Goal: Task Accomplishment & Management: Manage account settings

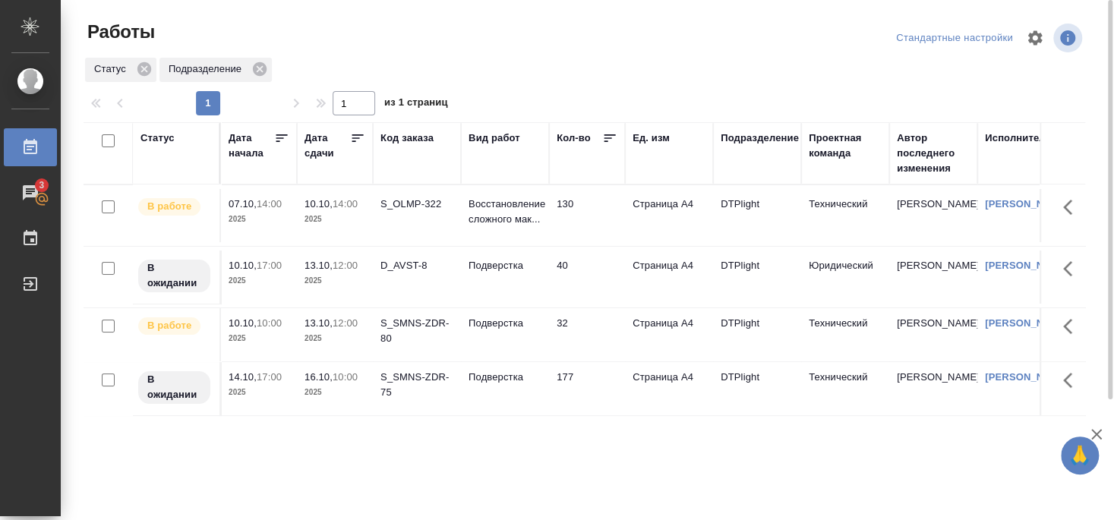
click at [418, 335] on div "S_SMNS-ZDR-80" at bounding box center [417, 331] width 73 height 30
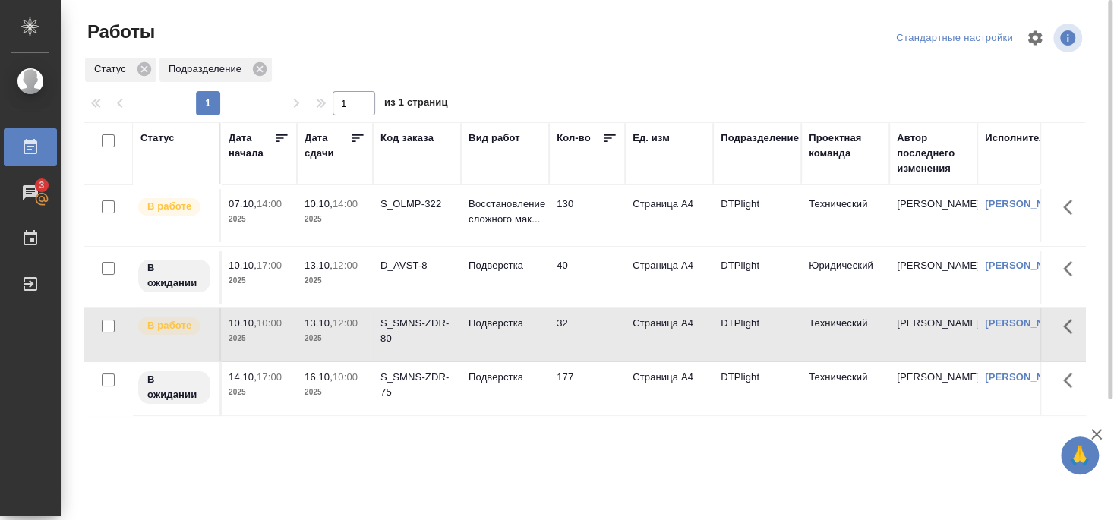
click at [418, 336] on div "S_SMNS-ZDR-80" at bounding box center [417, 331] width 73 height 30
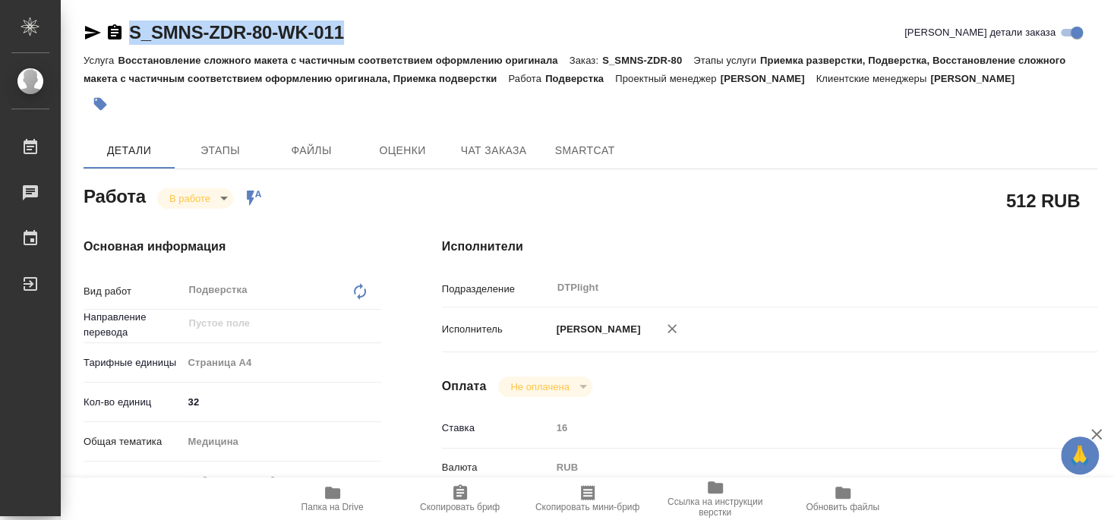
drag, startPoint x: 135, startPoint y: 46, endPoint x: 349, endPoint y: 45, distance: 214.2
click at [349, 45] on div "S_SMNS-ZDR-80-WK-011 Кратко детали заказа" at bounding box center [591, 36] width 1014 height 30
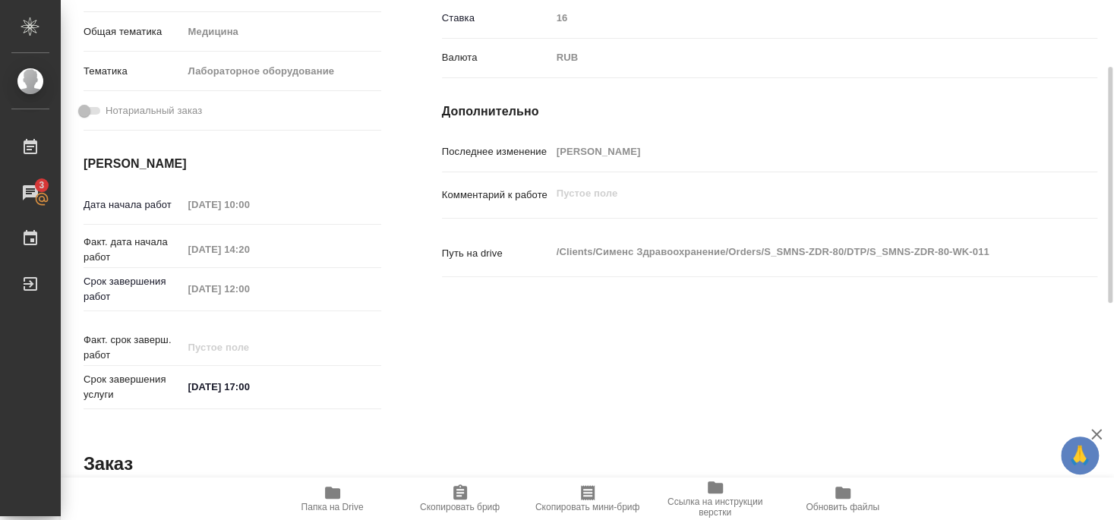
scroll to position [574, 0]
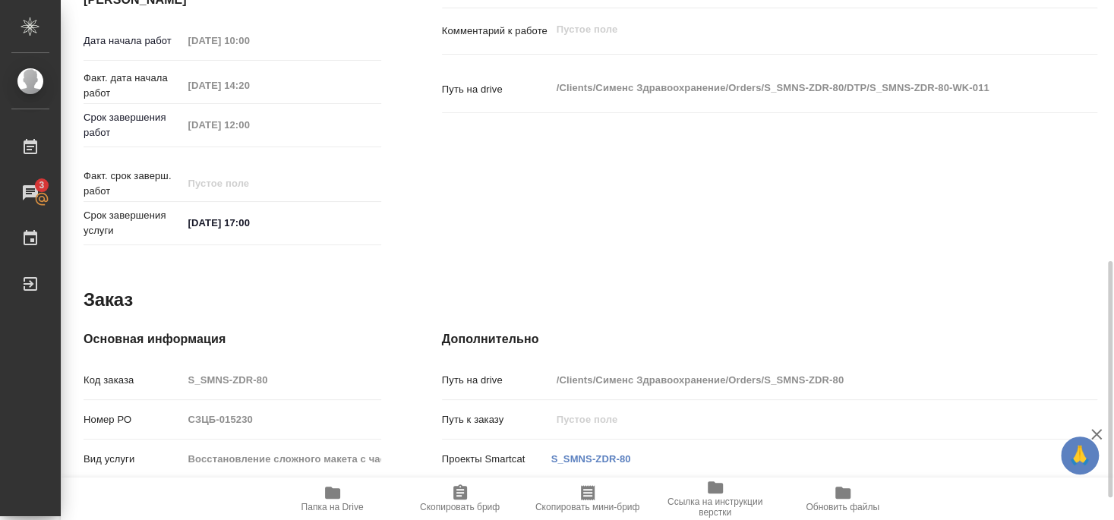
click at [333, 501] on icon "button" at bounding box center [333, 493] width 18 height 18
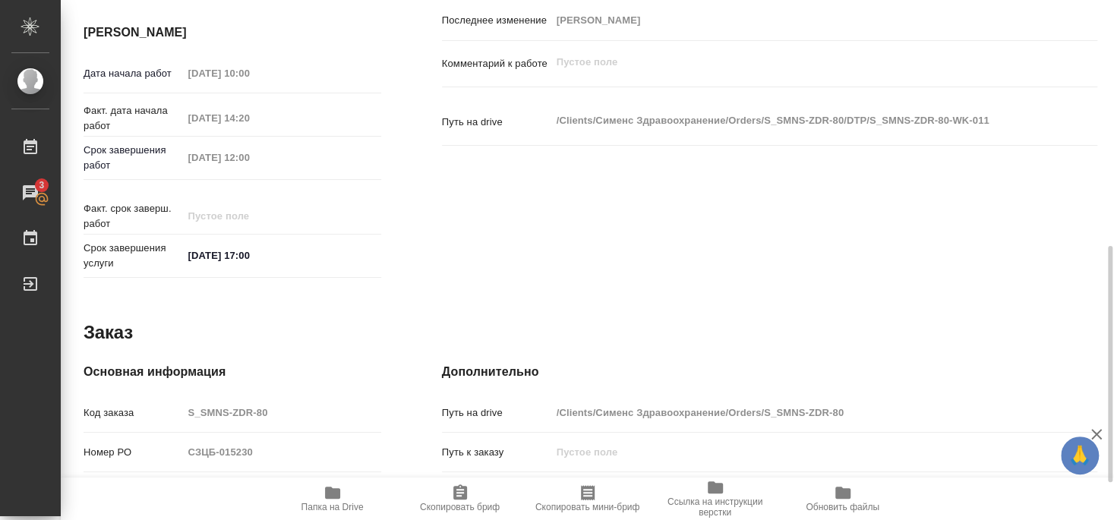
scroll to position [213, 0]
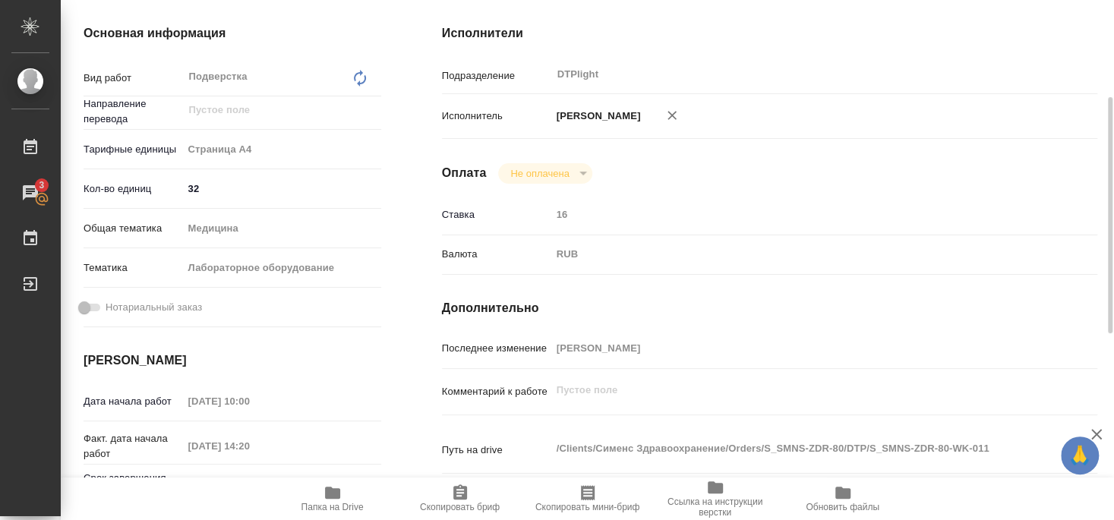
click at [792, 171] on div "Оплата Не оплачена notPayed" at bounding box center [769, 173] width 655 height 21
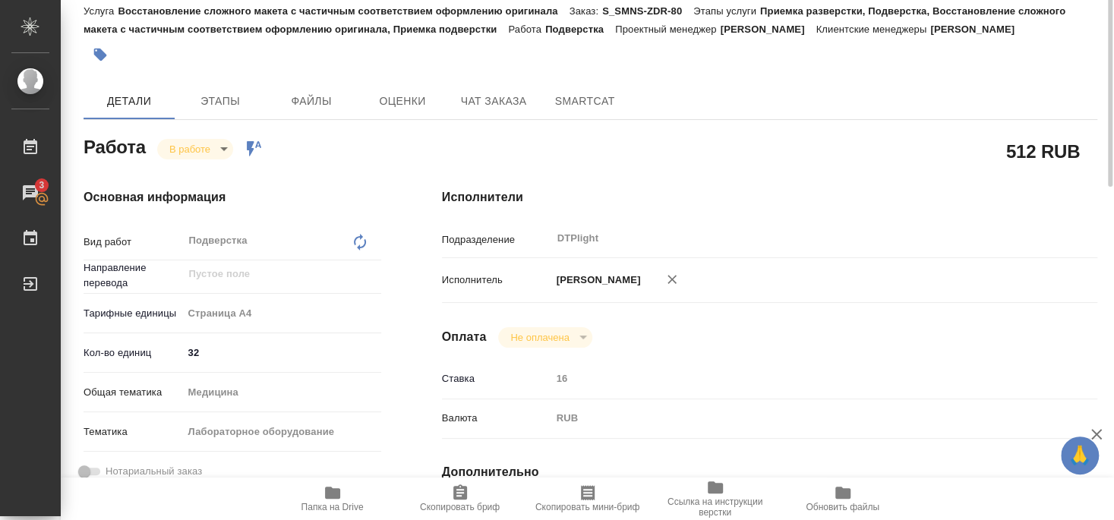
scroll to position [0, 0]
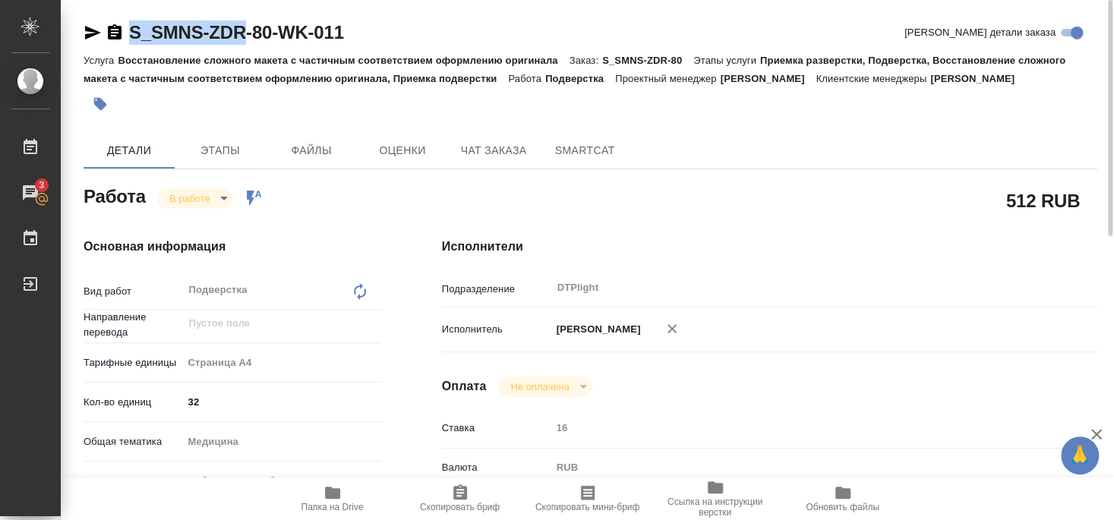
drag, startPoint x: 128, startPoint y: 46, endPoint x: 245, endPoint y: 43, distance: 117.0
copy link "S_SMNS-ZDR"
click at [270, 54] on div "Услуга Восстановление сложного макета с частичным соответствием оформлению ориг…" at bounding box center [591, 69] width 1014 height 36
drag, startPoint x: 130, startPoint y: 46, endPoint x: 271, endPoint y: 46, distance: 141.3
click at [271, 46] on div "S_SMNS-ZDR-80-WK-011 Кратко детали заказа" at bounding box center [591, 36] width 1014 height 30
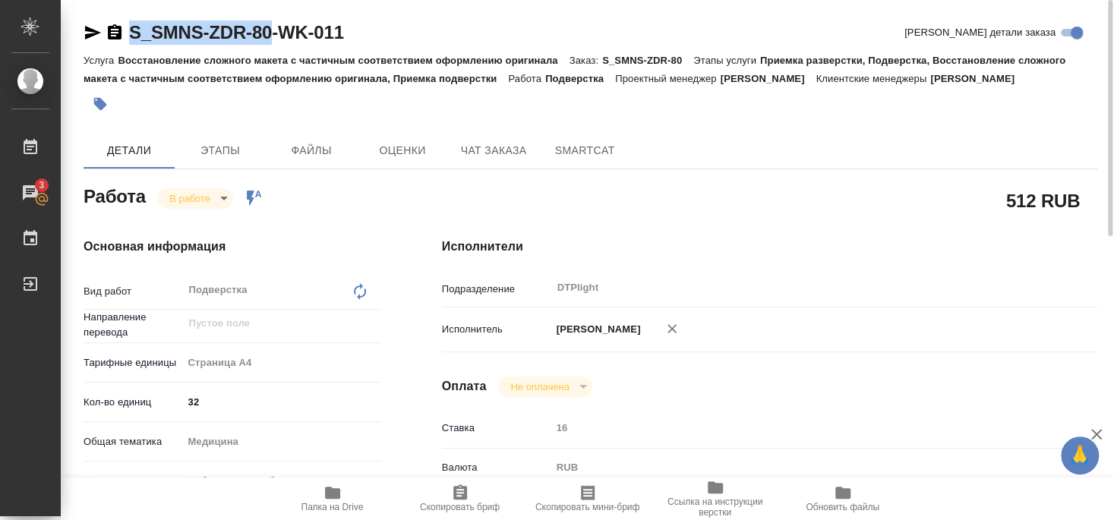
copy link "S_SMNS-ZDR-80"
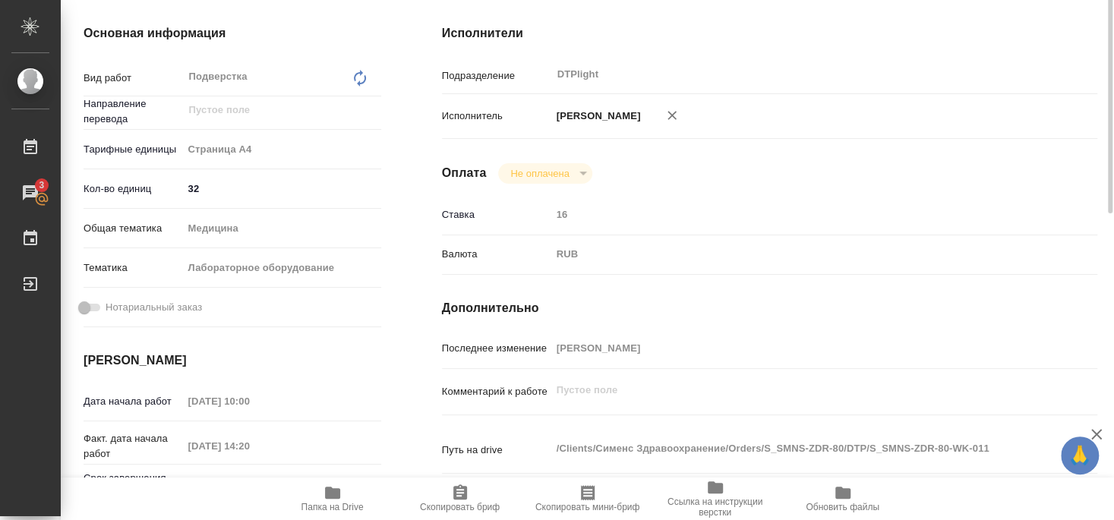
scroll to position [131, 0]
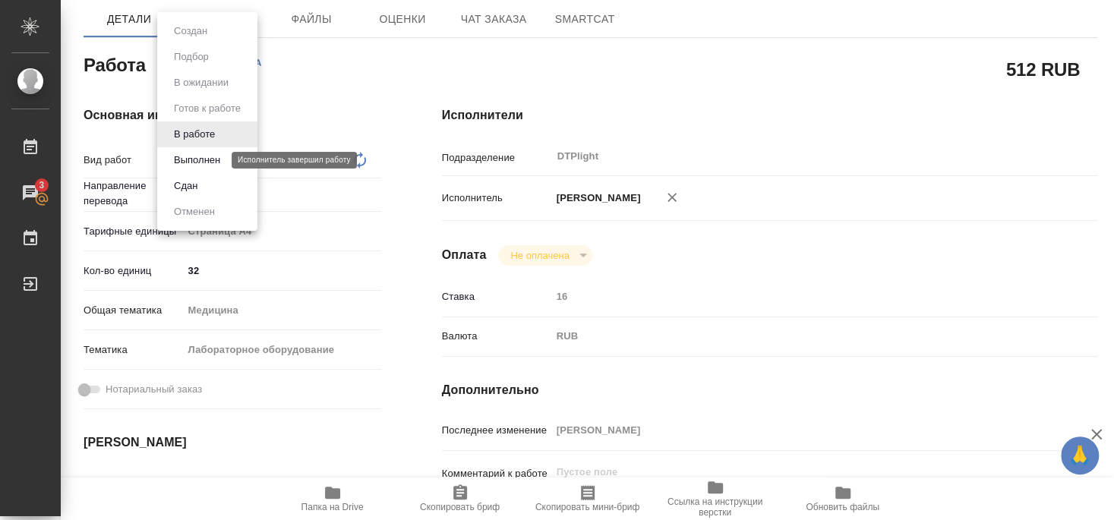
click at [197, 159] on button "Выполнен" at bounding box center [196, 160] width 55 height 17
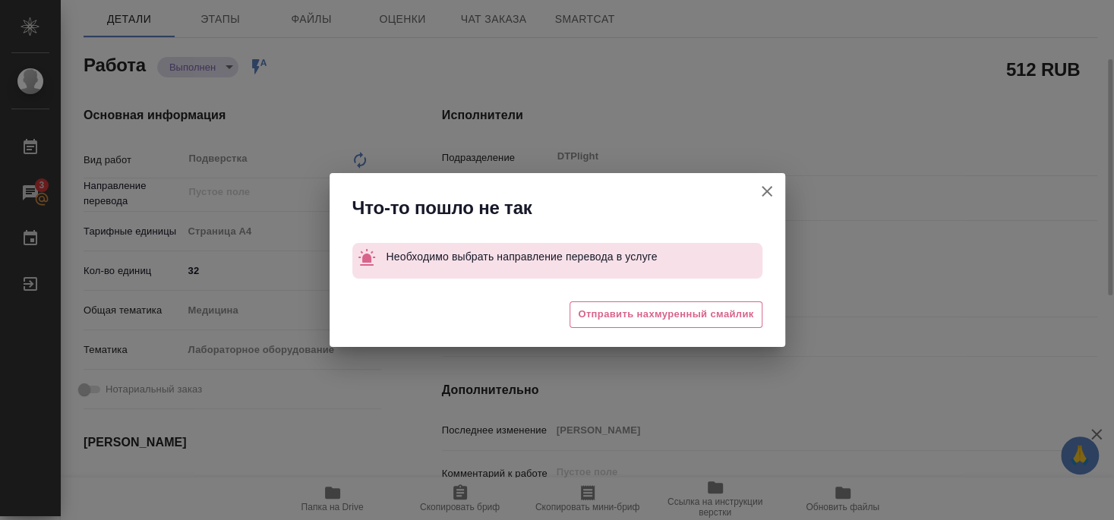
type textarea "x"
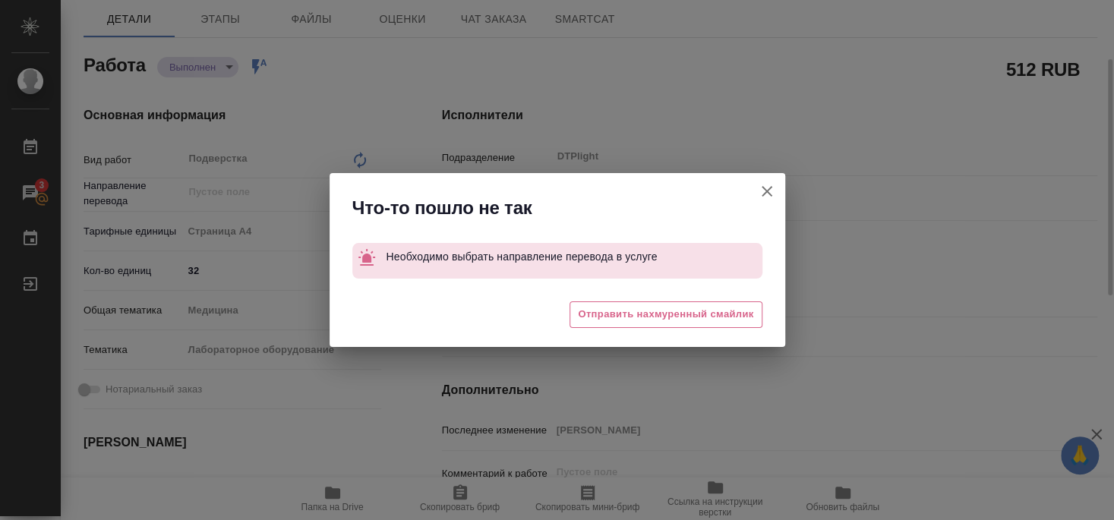
type textarea "x"
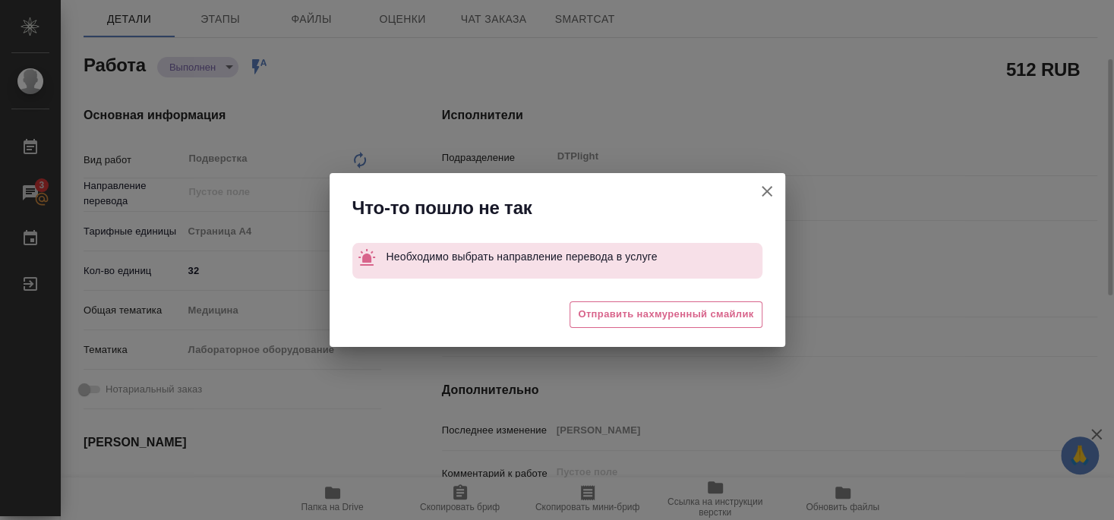
type textarea "x"
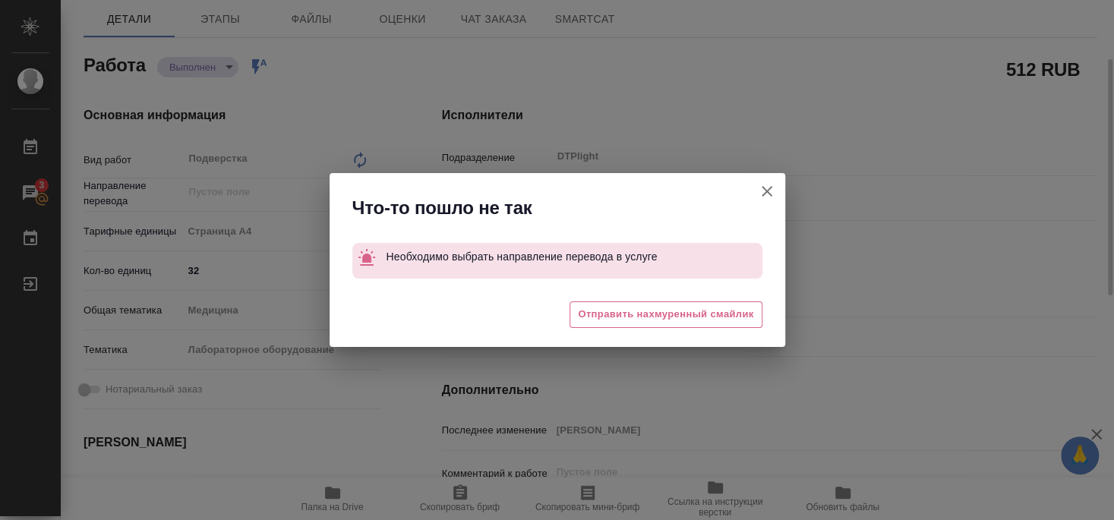
click at [769, 190] on icon "button" at bounding box center [767, 191] width 11 height 11
type textarea "x"
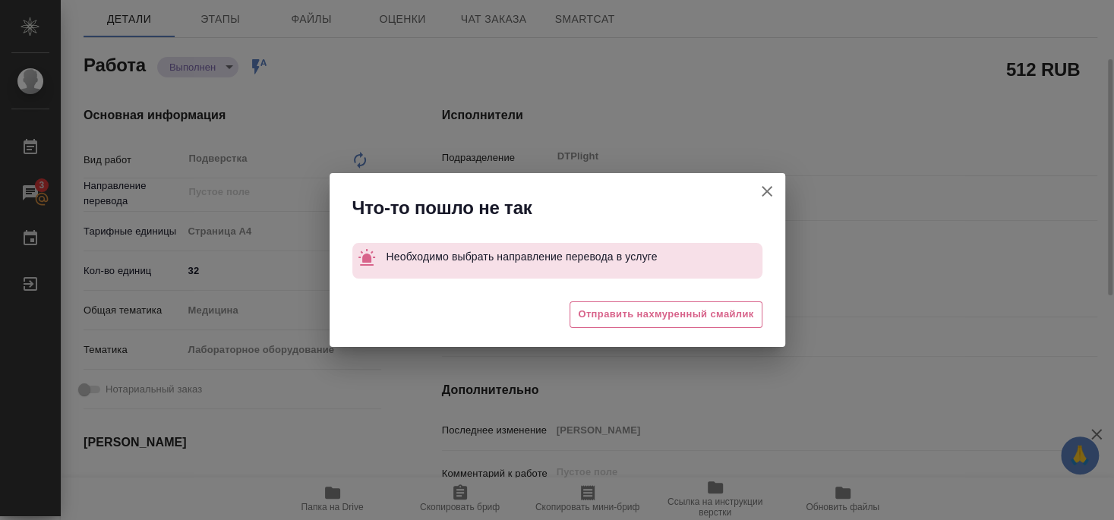
type textarea "x"
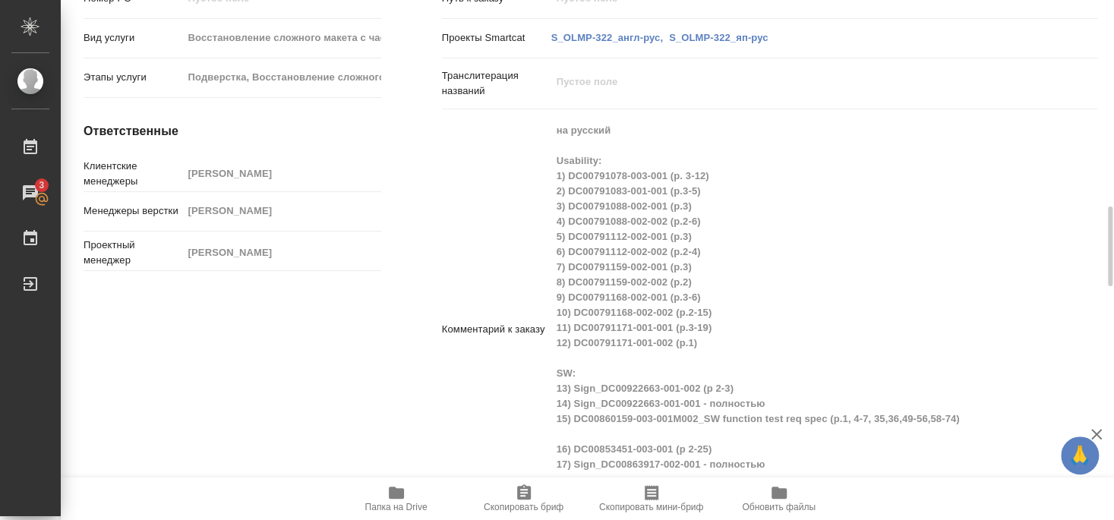
scroll to position [1230, 0]
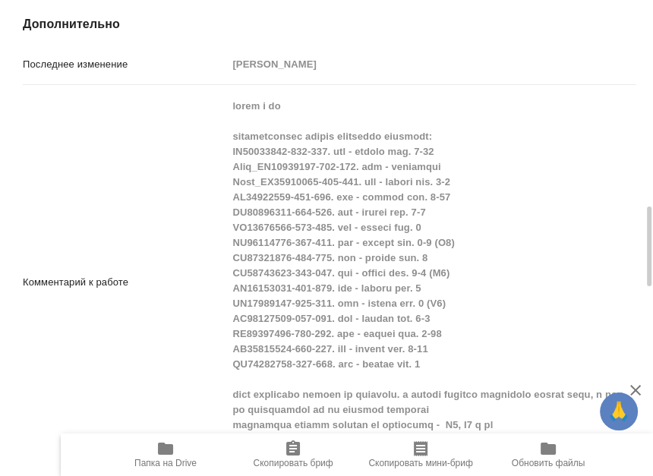
click at [201, 292] on div "Комментарий к работе x" at bounding box center [330, 282] width 614 height 383
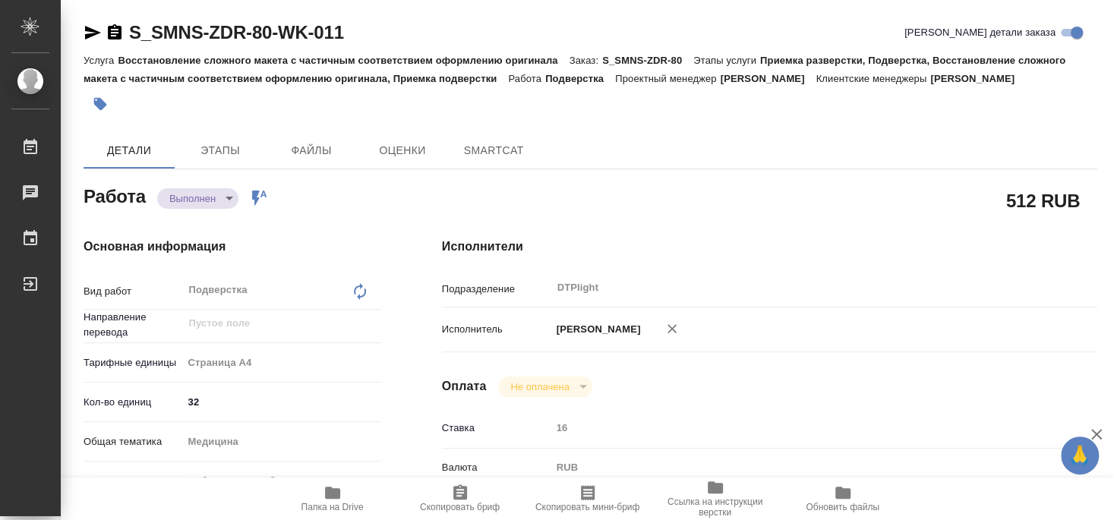
type textarea "x"
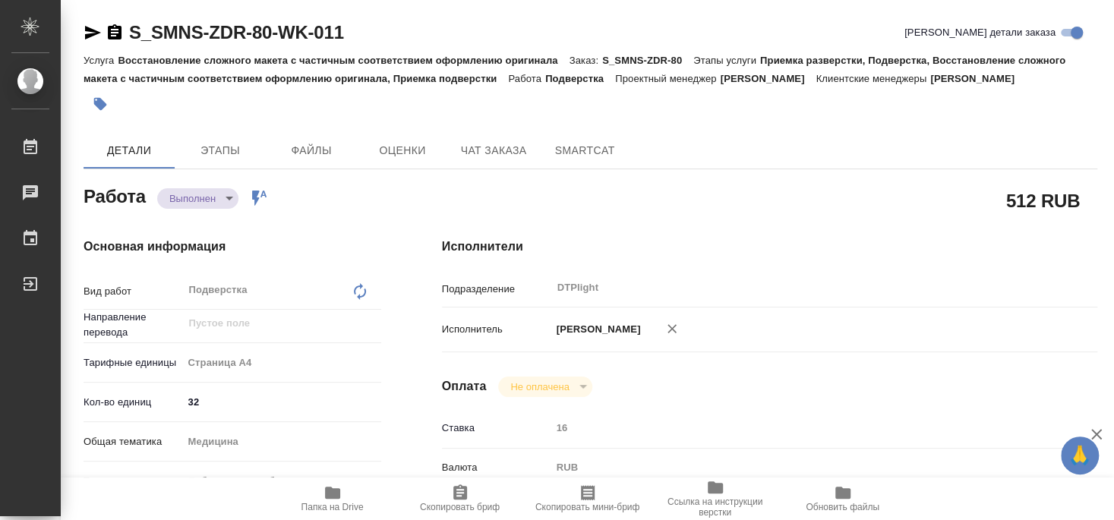
type textarea "x"
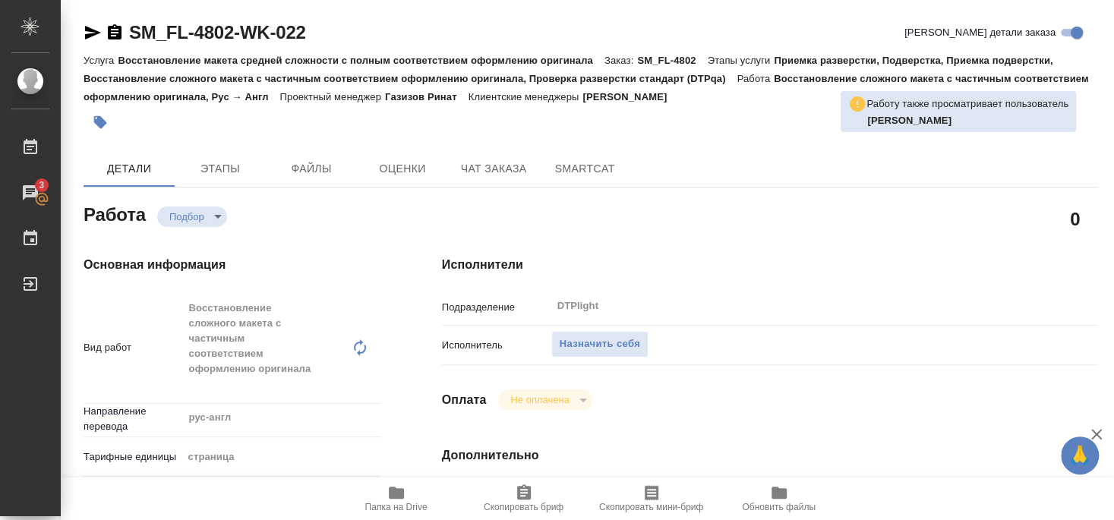
click at [406, 498] on span "Папка на Drive" at bounding box center [396, 498] width 109 height 29
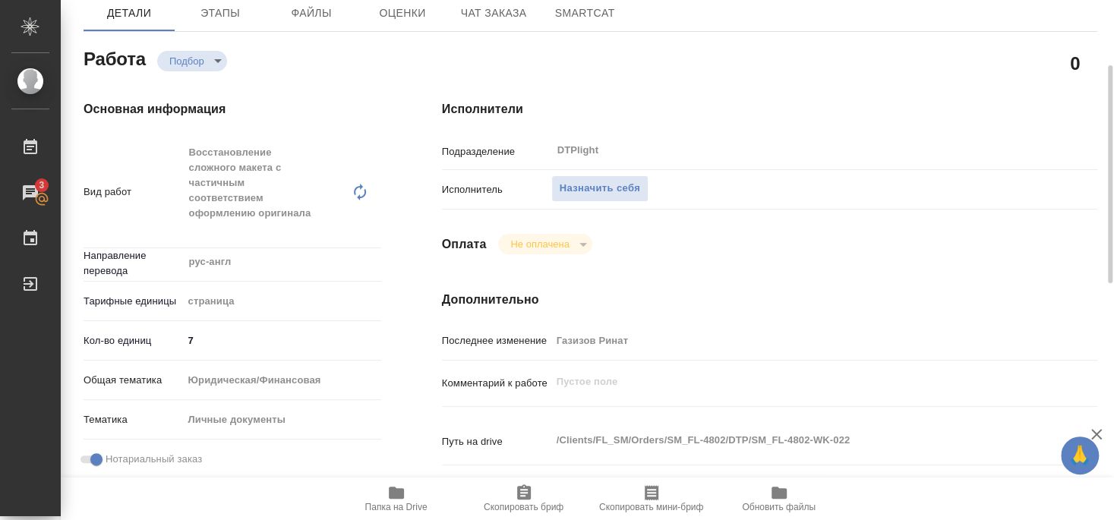
scroll to position [74, 0]
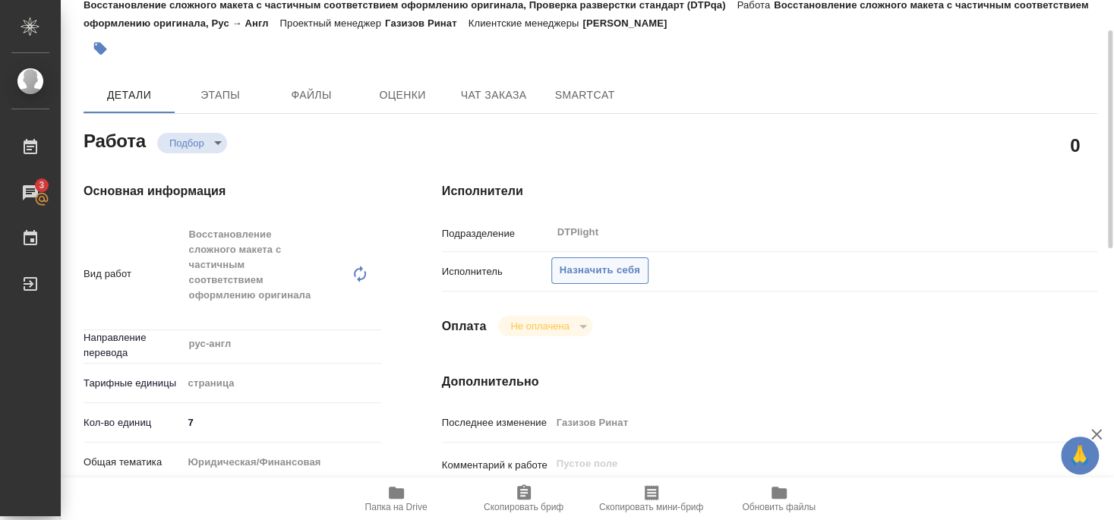
click at [609, 262] on span "Назначить себя" at bounding box center [600, 270] width 81 height 17
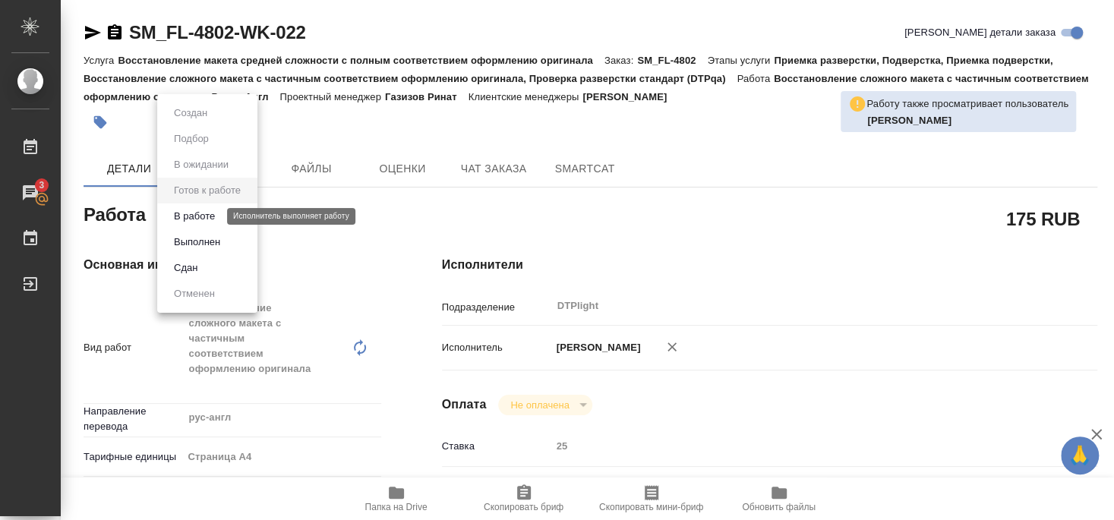
click at [203, 216] on button "В работе" at bounding box center [194, 216] width 50 height 17
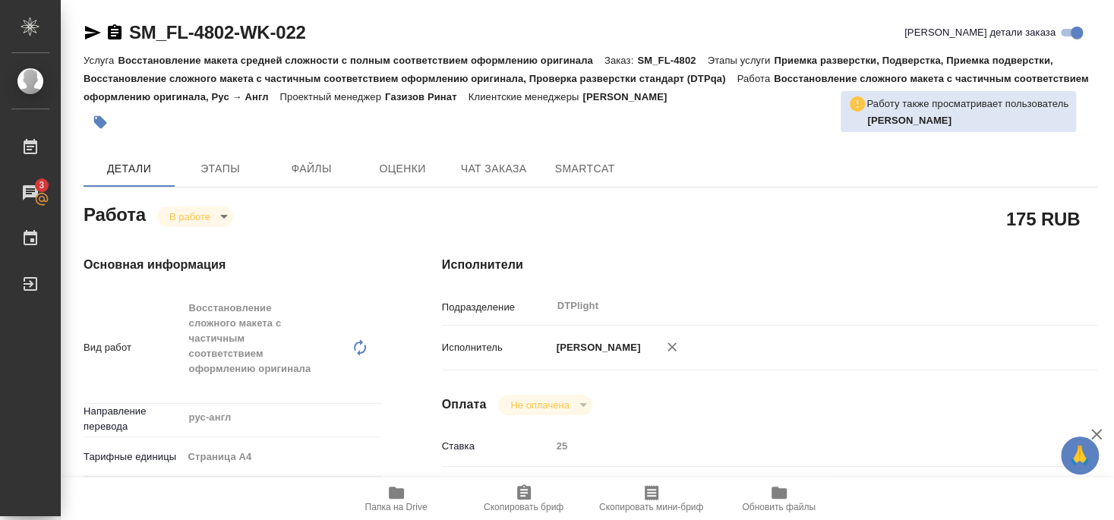
type textarea "x"
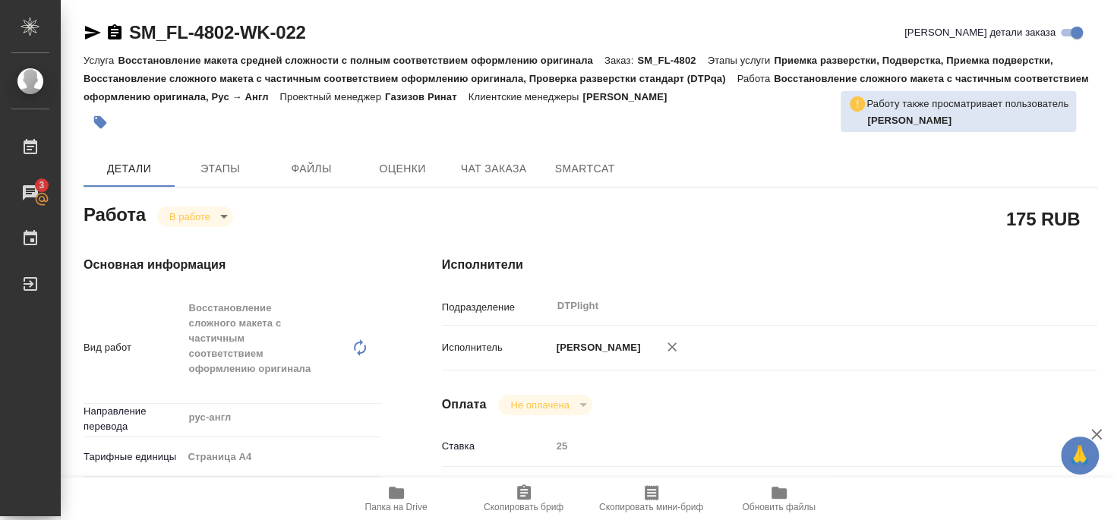
type textarea "x"
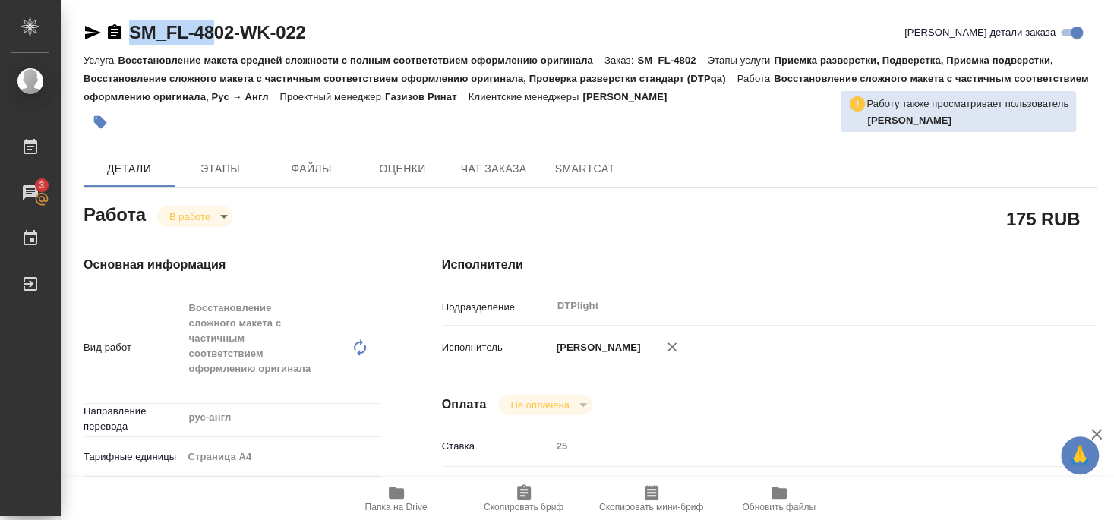
type textarea "x"
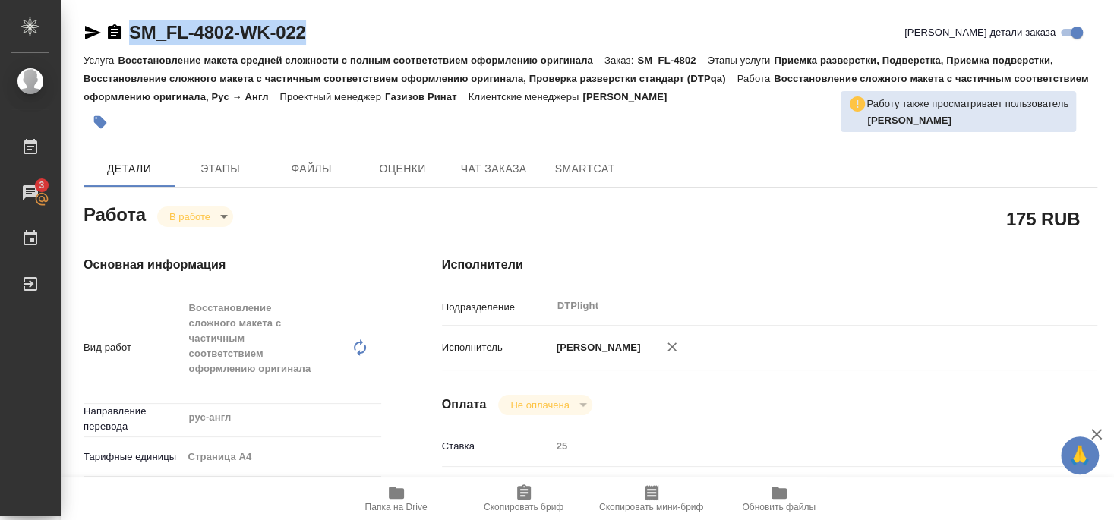
drag, startPoint x: 130, startPoint y: 47, endPoint x: 321, endPoint y: 38, distance: 190.9
click at [321, 38] on div "SM_FL-4802-WK-022 Кратко детали заказа" at bounding box center [591, 36] width 1014 height 30
copy link "SM_FL-4802-WK-022"
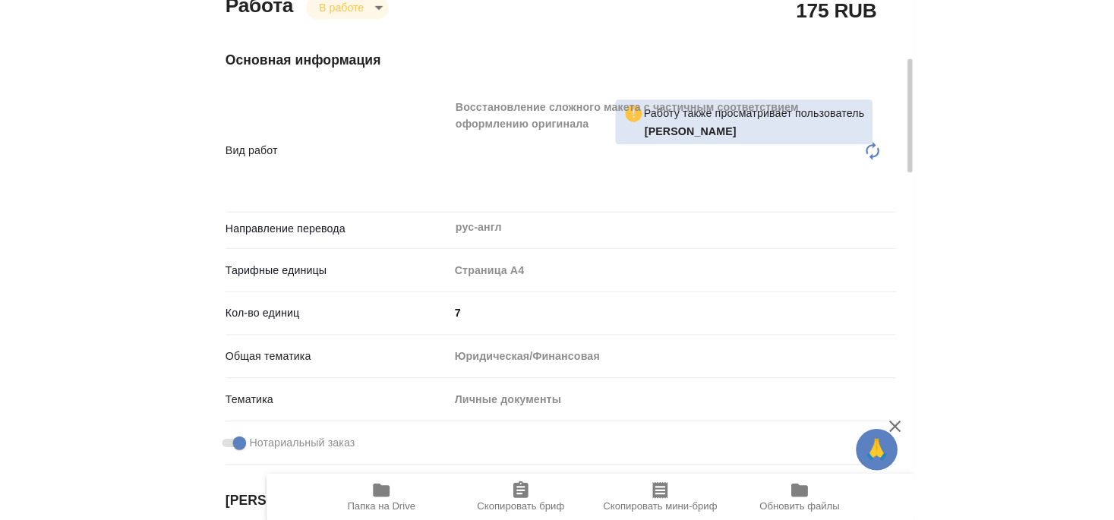
scroll to position [246, 0]
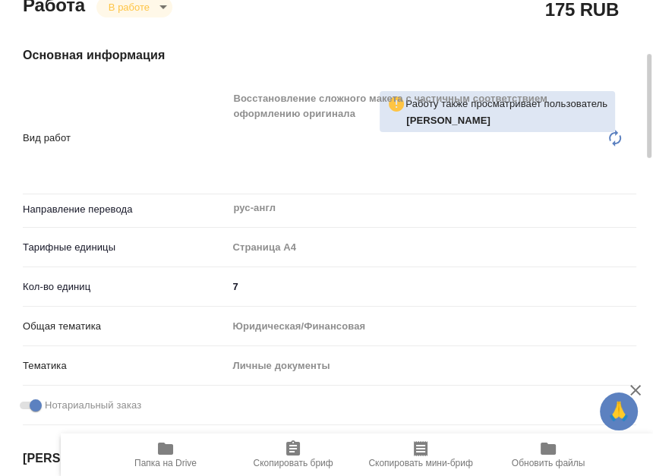
type textarea "x"
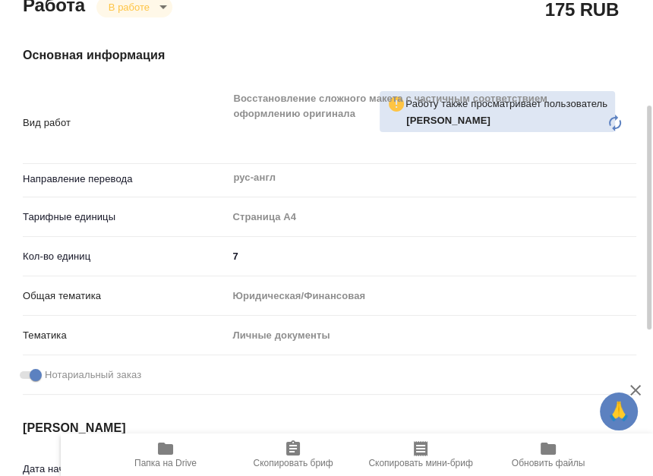
type textarea "x"
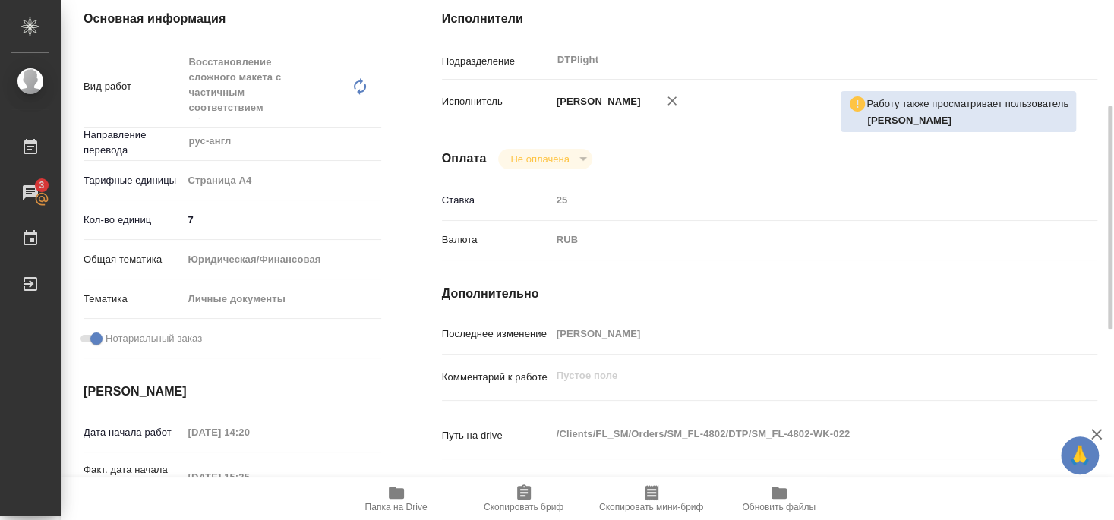
type textarea "x"
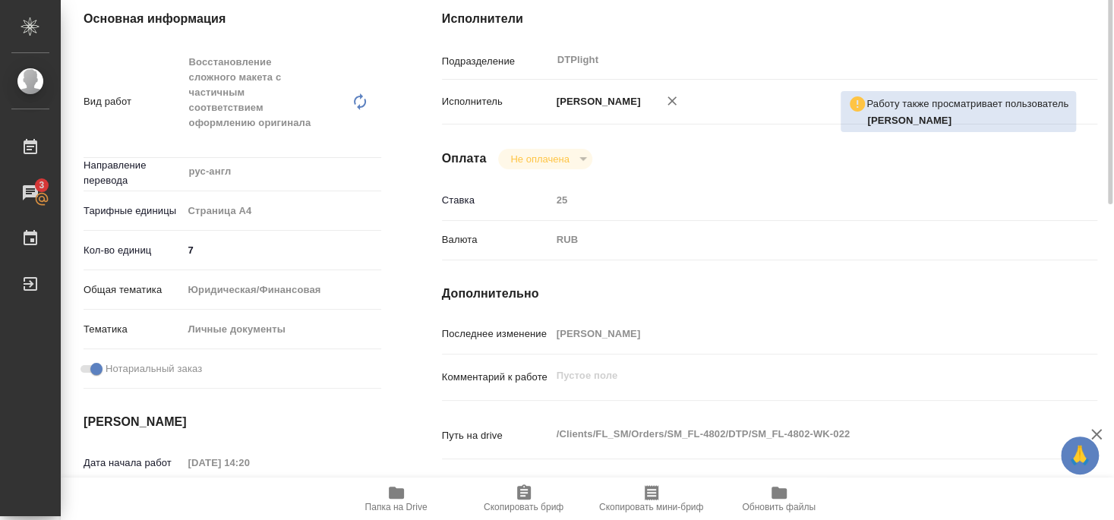
scroll to position [0, 0]
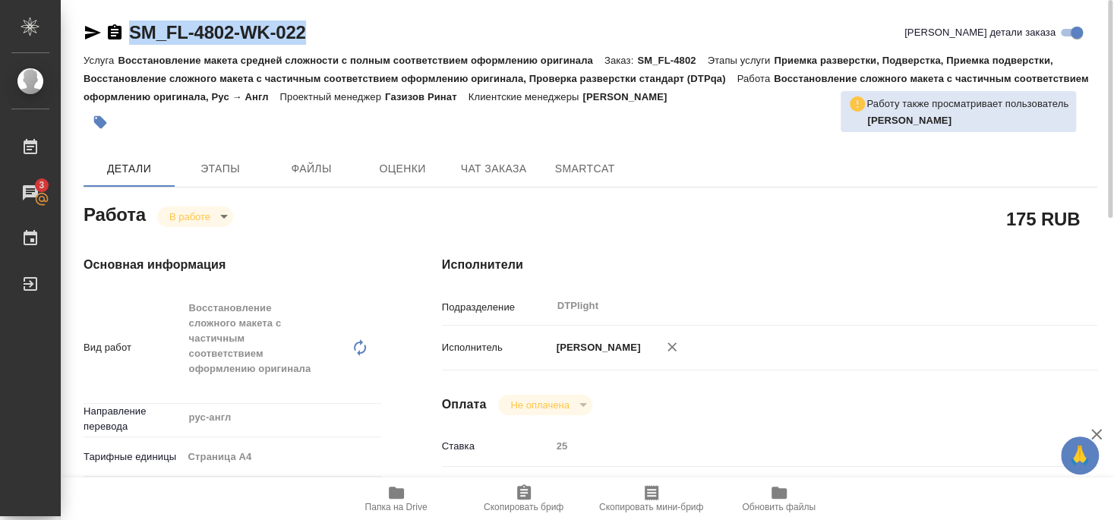
click at [406, 497] on span "Папка на Drive" at bounding box center [396, 498] width 109 height 29
click at [90, 38] on icon "button" at bounding box center [93, 33] width 18 height 18
copy link "SM_FL-4802-WK-022"
